Goal: Information Seeking & Learning: Learn about a topic

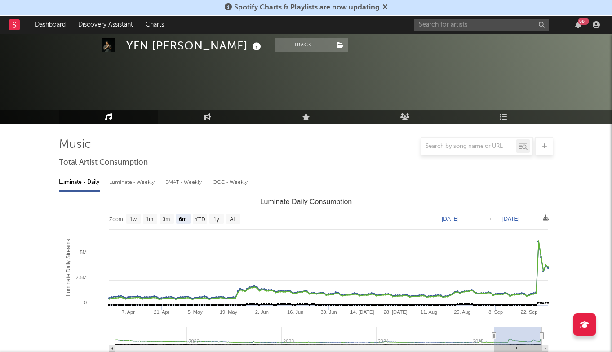
select select "6m"
select select "1w"
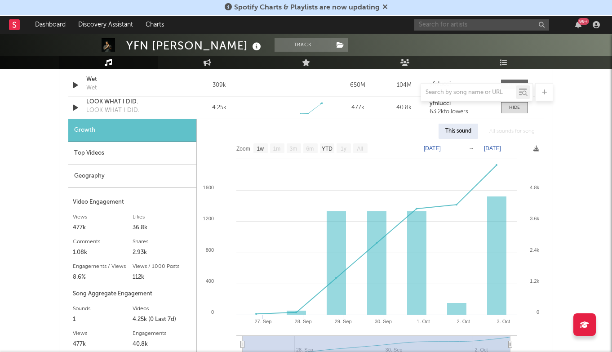
click at [453, 26] on input "text" at bounding box center [482, 24] width 135 height 11
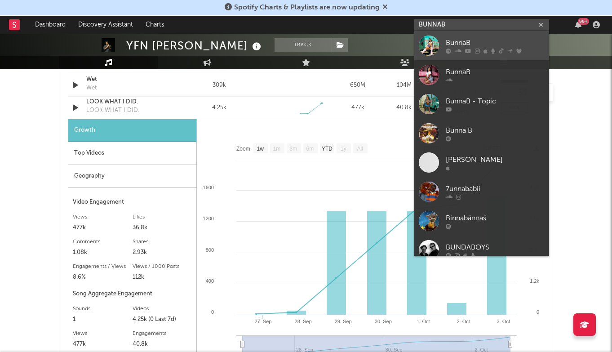
type input "BUNNAB"
click at [454, 40] on div "BunnaB" at bounding box center [495, 42] width 99 height 11
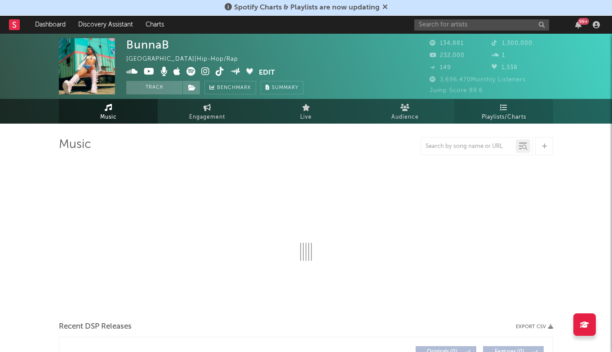
select select "6m"
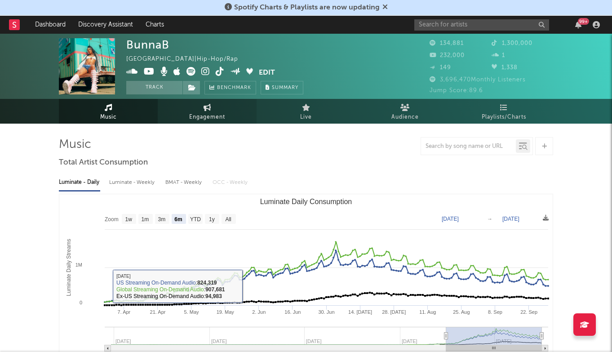
scroll to position [0, 0]
click at [203, 120] on span "Engagement" at bounding box center [207, 117] width 36 height 11
select select "1w"
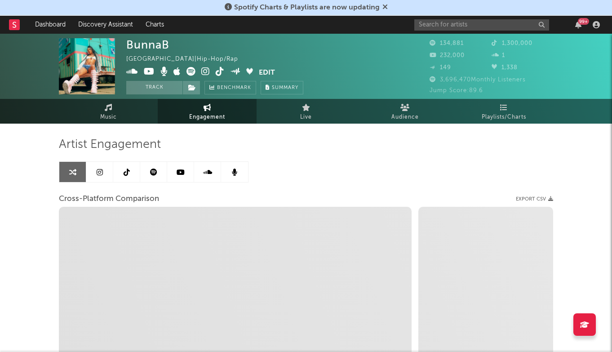
click at [103, 176] on link at bounding box center [99, 172] width 27 height 20
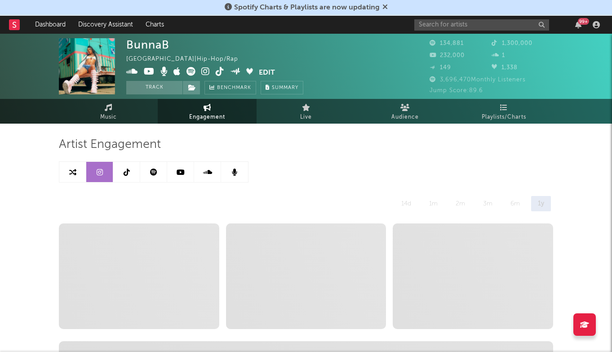
select select "1w"
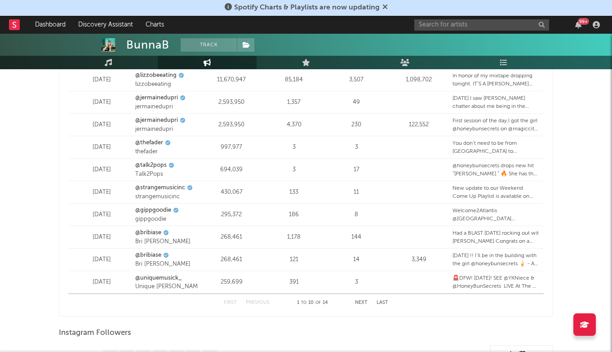
scroll to position [193, 0]
click at [360, 300] on button "Next" at bounding box center [361, 302] width 13 height 5
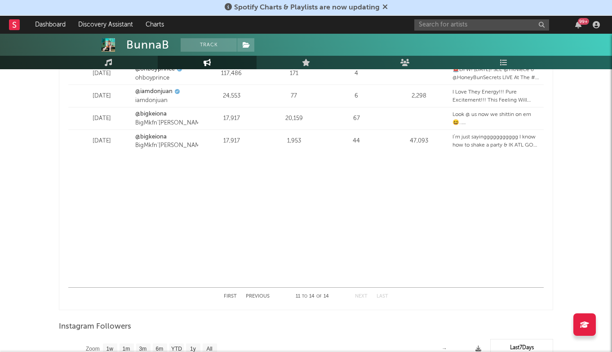
scroll to position [205, 0]
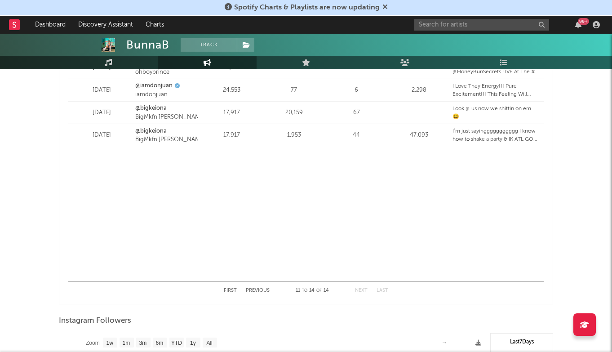
click at [264, 290] on button "Previous" at bounding box center [258, 290] width 24 height 5
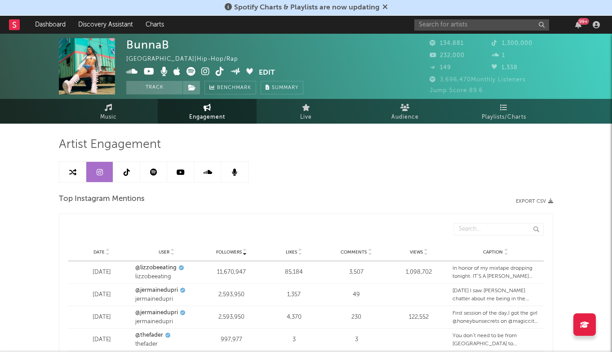
scroll to position [0, 0]
